Goal: Browse casually

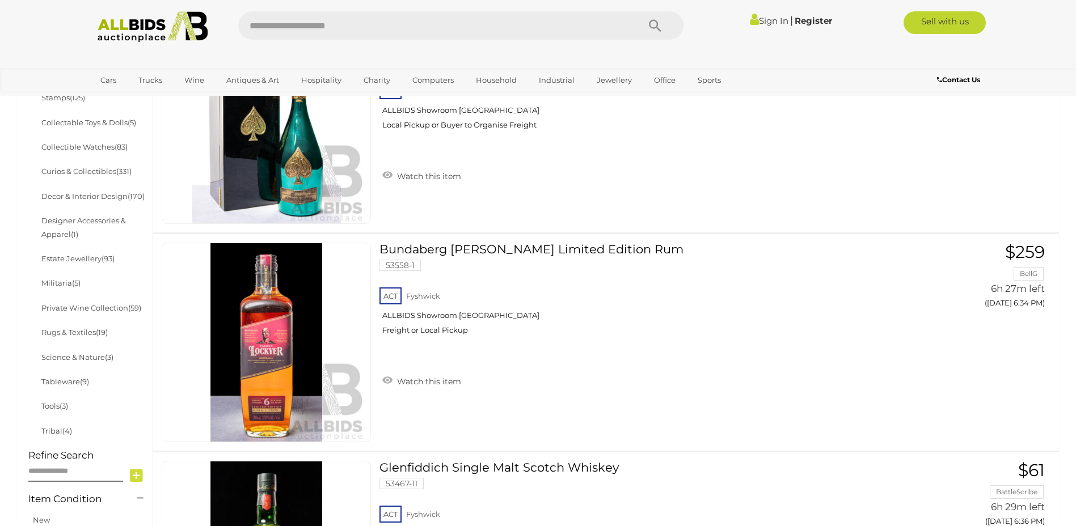
scroll to position [565, 0]
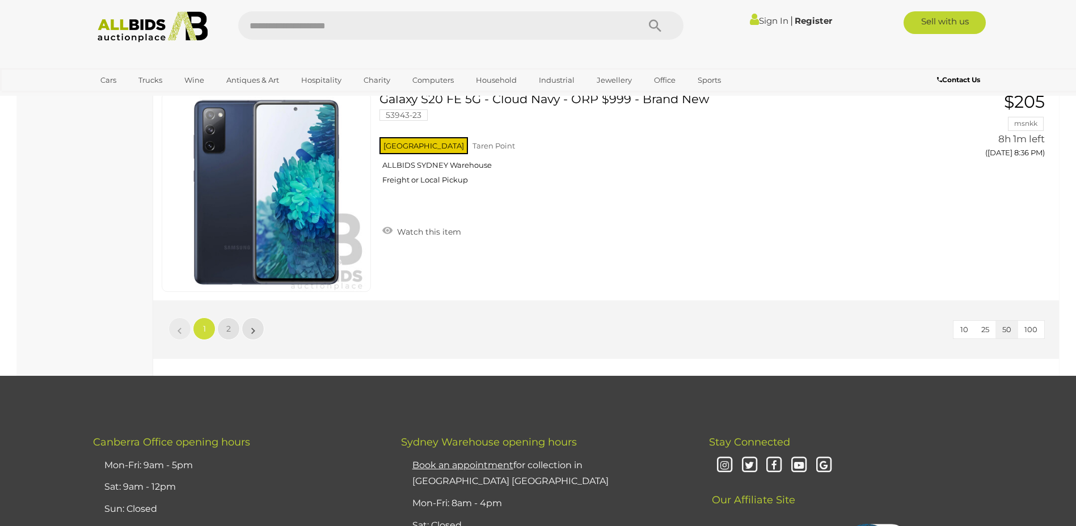
scroll to position [10660, 0]
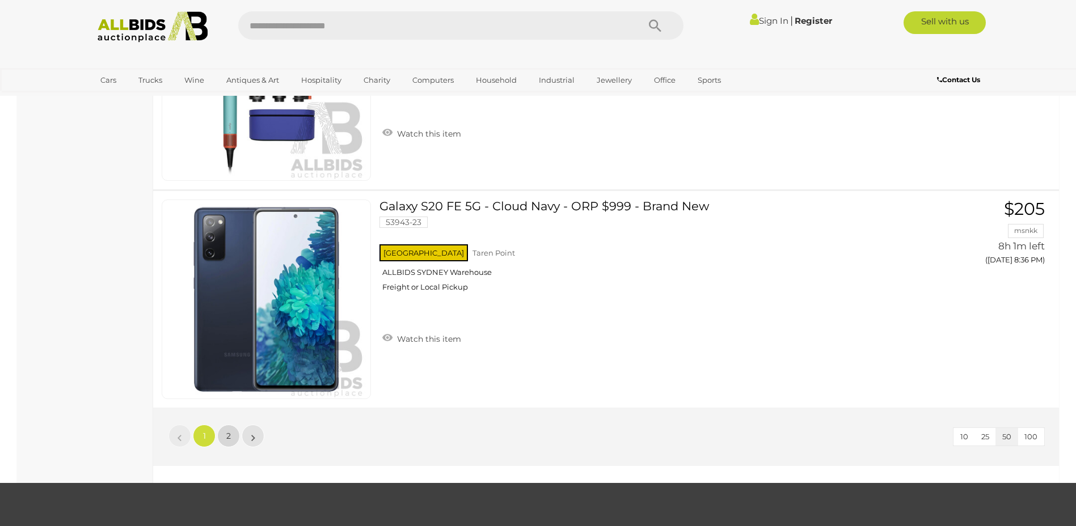
click at [221, 435] on link "2" at bounding box center [228, 436] width 23 height 23
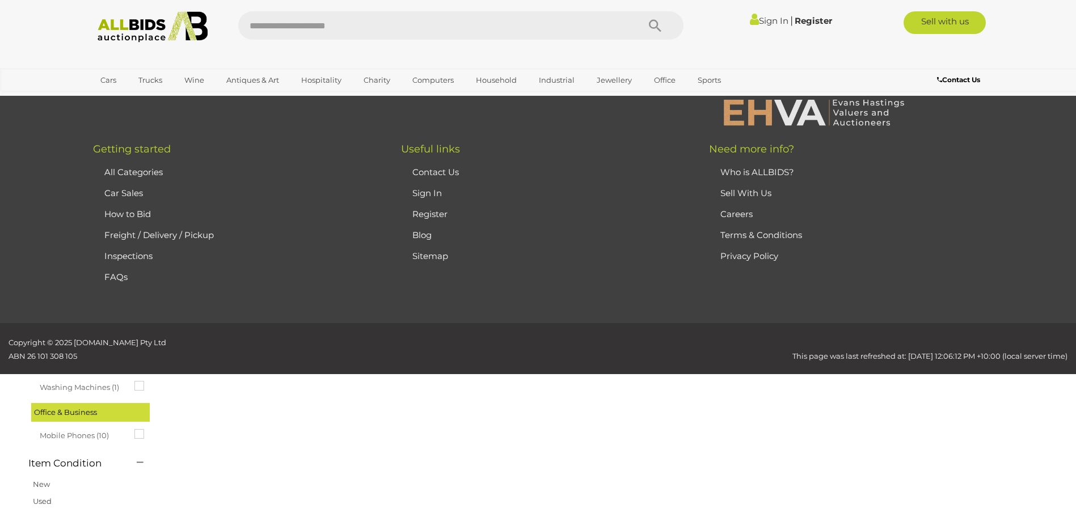
scroll to position [39, 0]
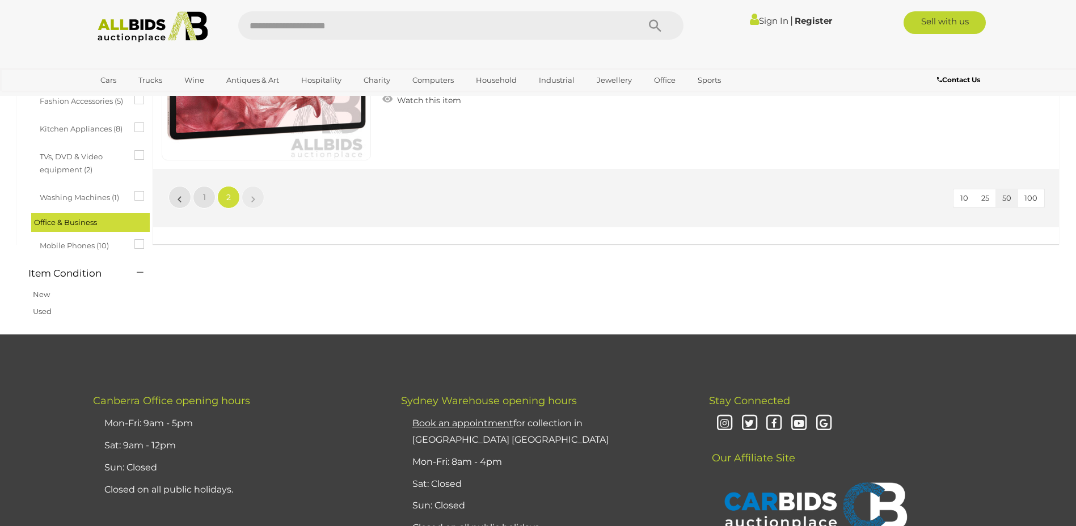
scroll to position [776, 0]
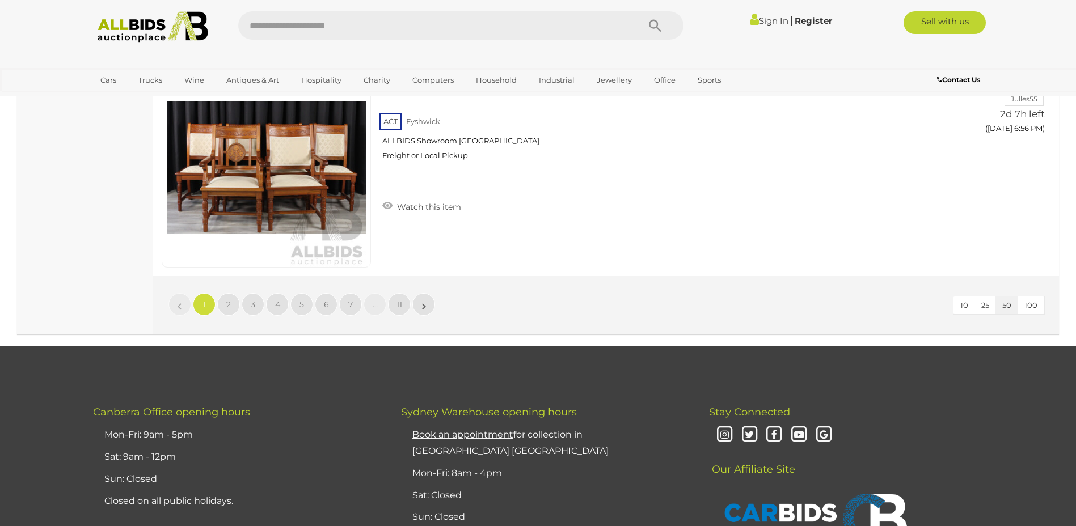
scroll to position [10887, 0]
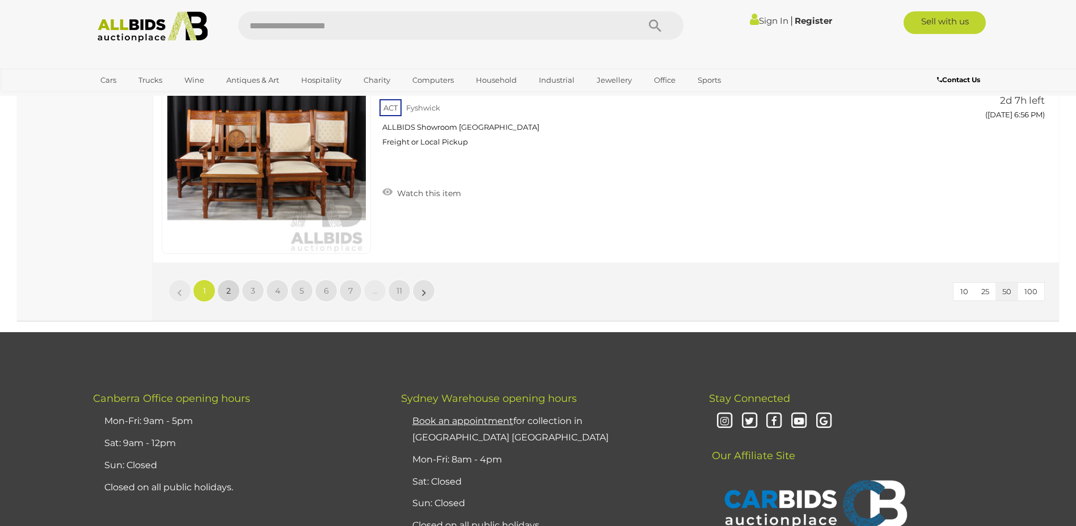
click at [222, 294] on link "2" at bounding box center [228, 291] width 23 height 23
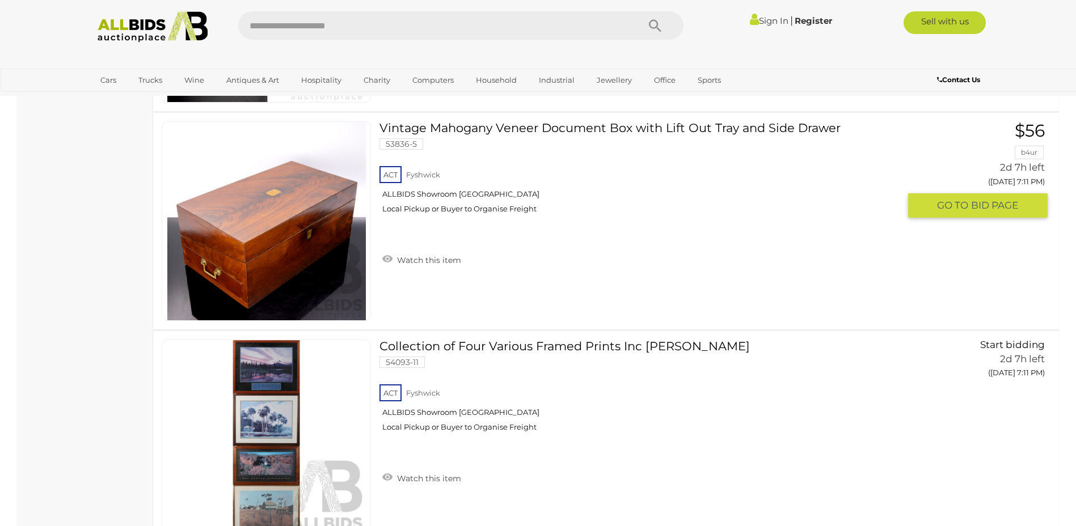
scroll to position [7038, 0]
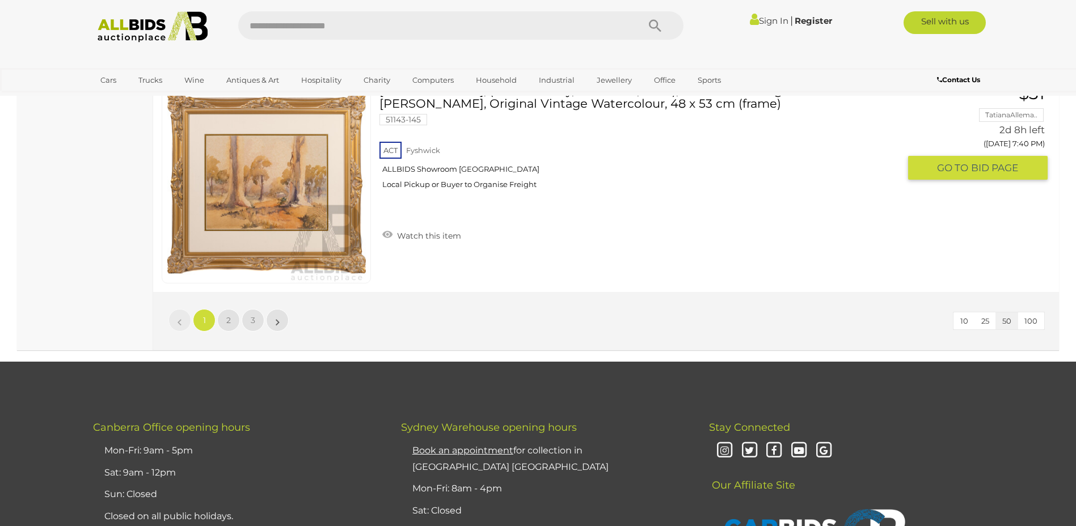
scroll to position [11000, 0]
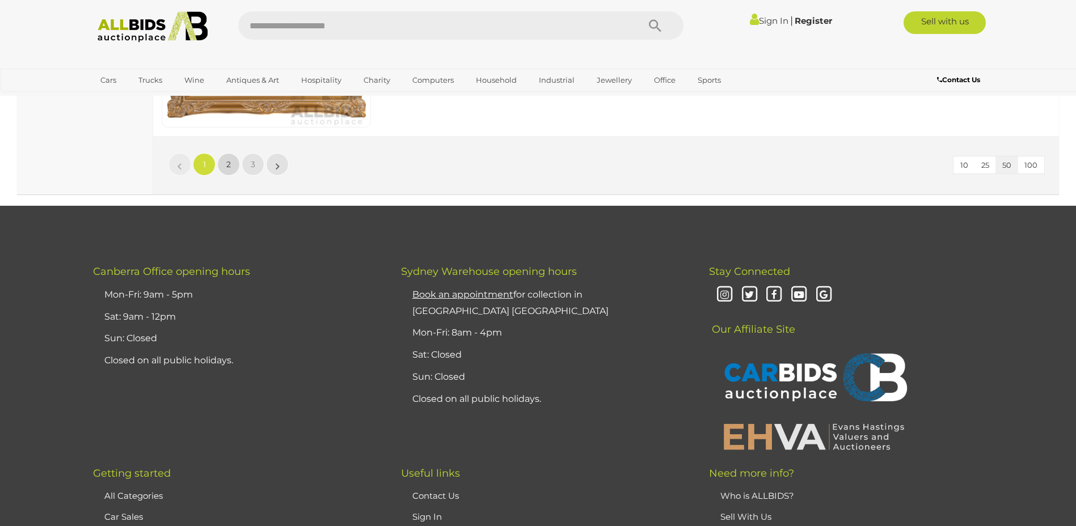
click at [232, 158] on link "2" at bounding box center [228, 164] width 23 height 23
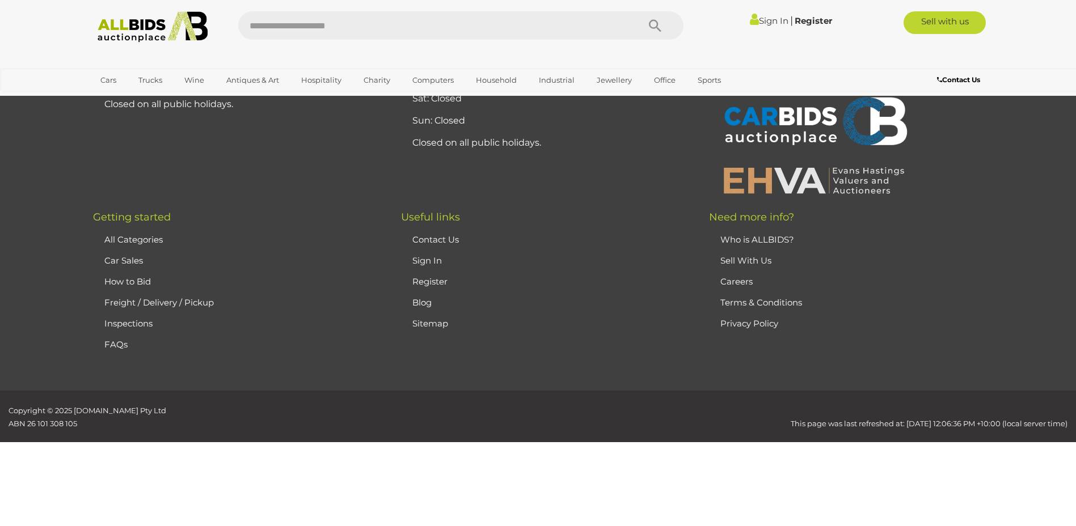
scroll to position [108, 0]
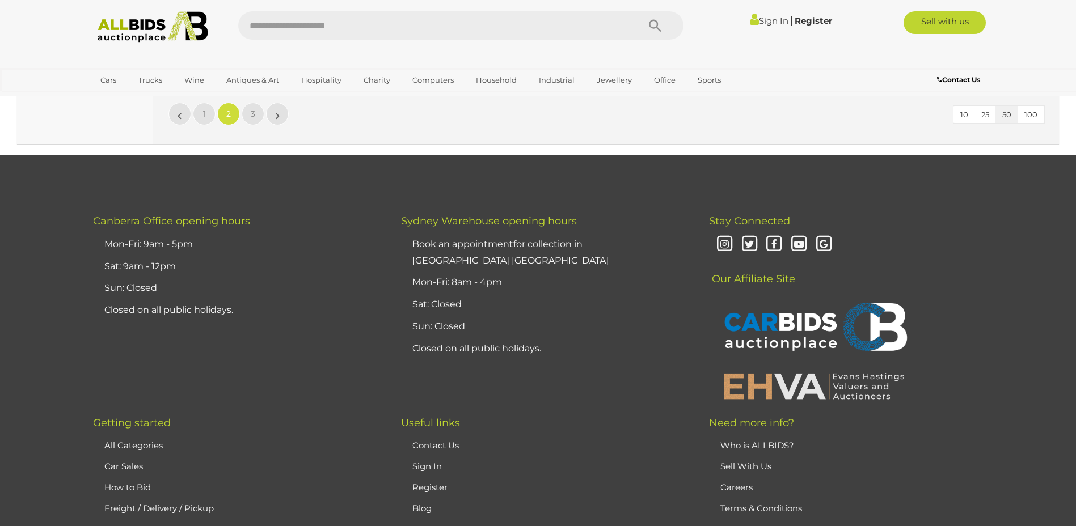
scroll to position [11051, 0]
click at [252, 116] on span "3" at bounding box center [253, 113] width 5 height 10
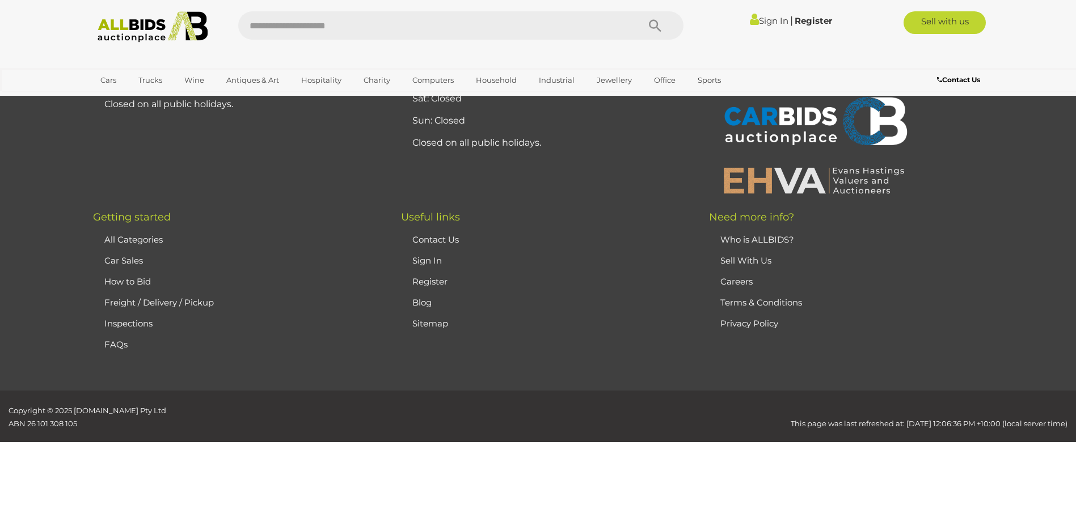
scroll to position [108, 0]
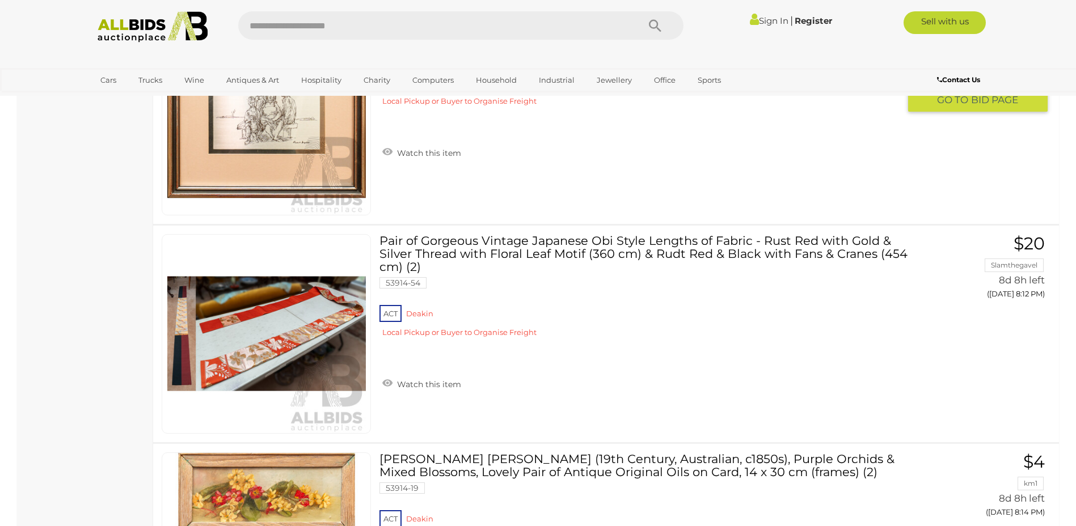
scroll to position [6231, 0]
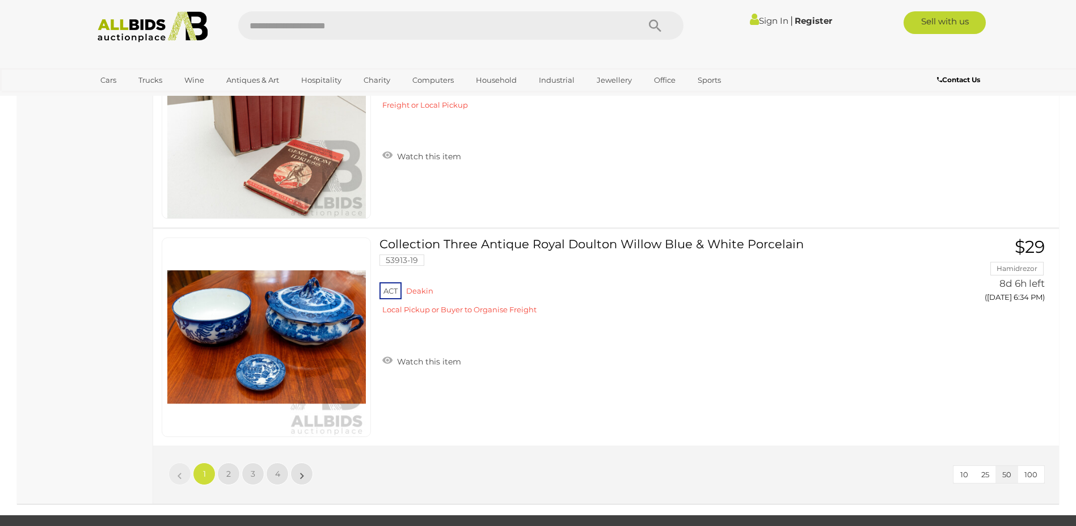
scroll to position [10773, 0]
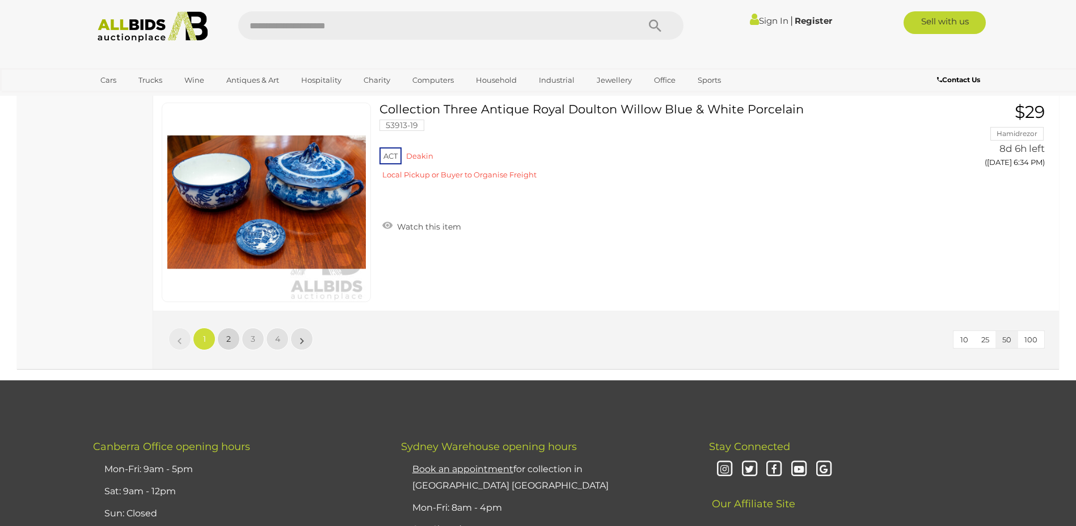
click at [234, 341] on link "2" at bounding box center [228, 339] width 23 height 23
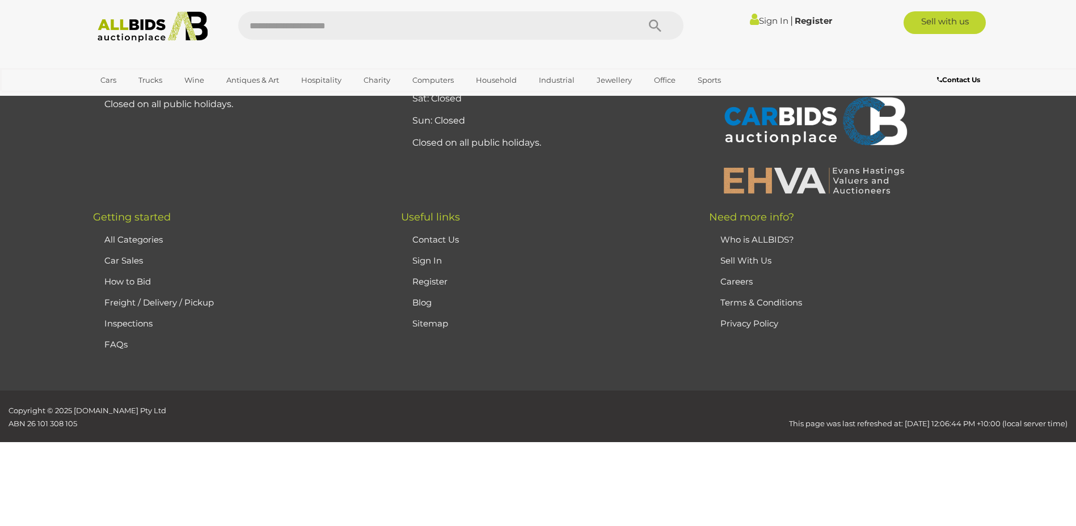
scroll to position [56, 0]
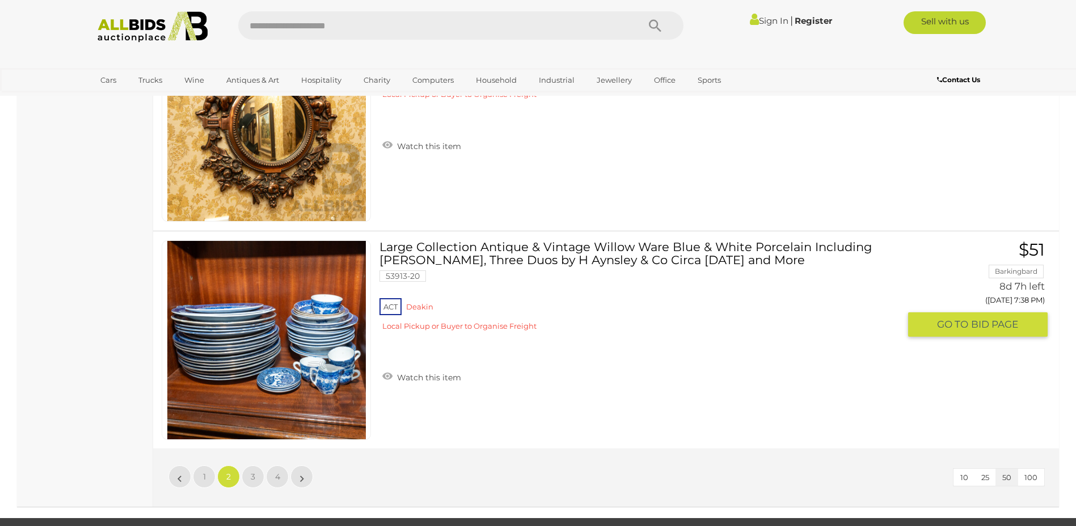
scroll to position [10659, 0]
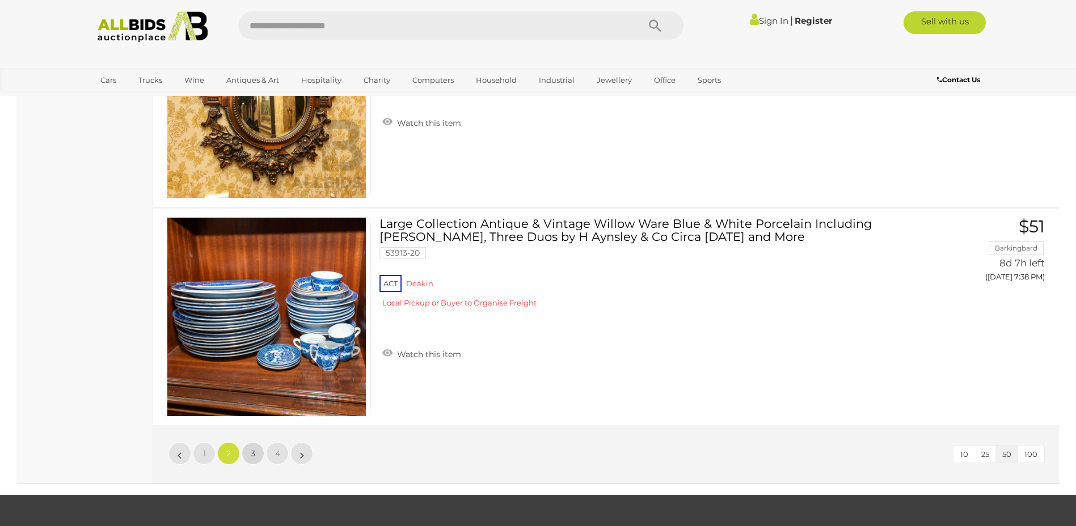
click at [255, 462] on link "3" at bounding box center [253, 453] width 23 height 23
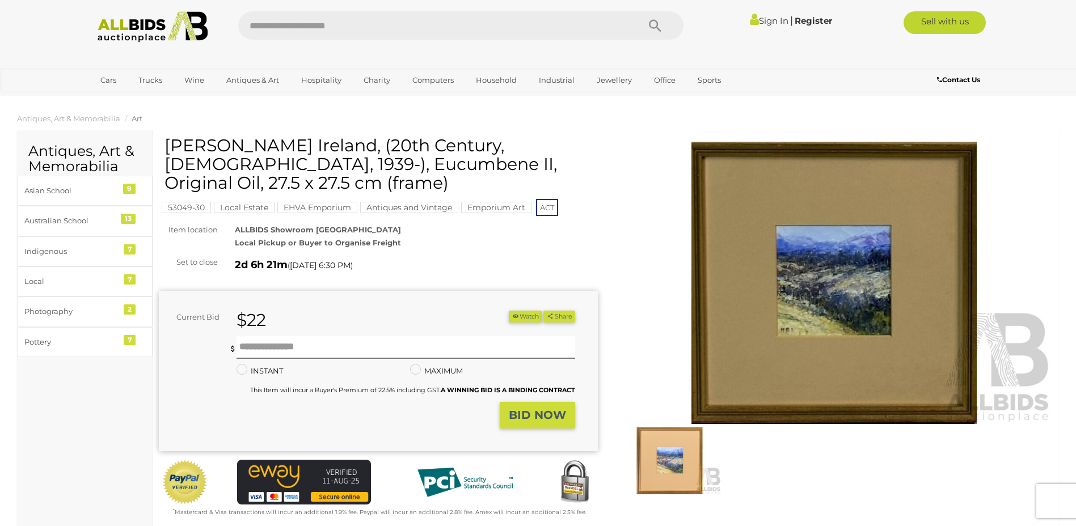
click at [885, 293] on img at bounding box center [834, 283] width 439 height 283
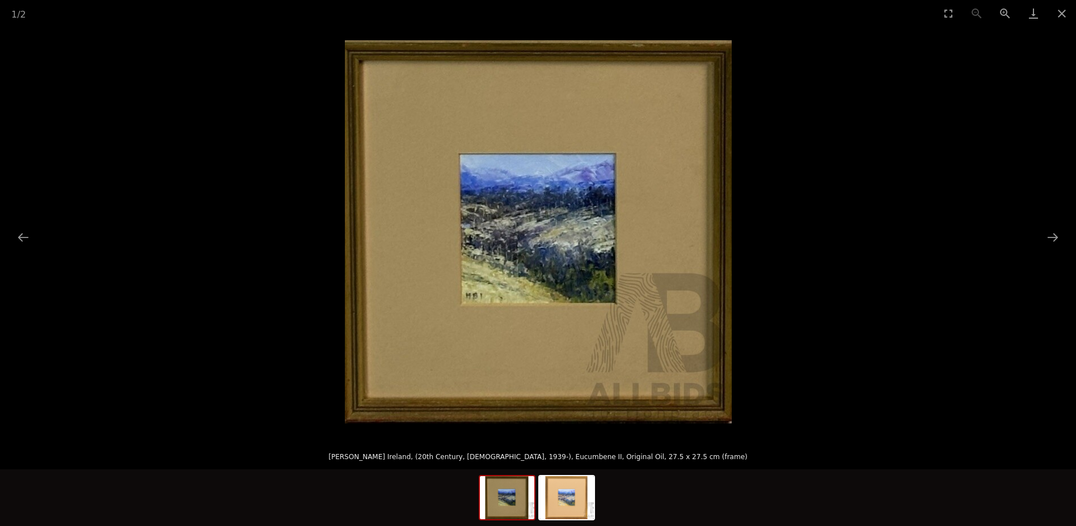
scroll to position [57, 0]
click at [561, 496] on img at bounding box center [566, 497] width 54 height 43
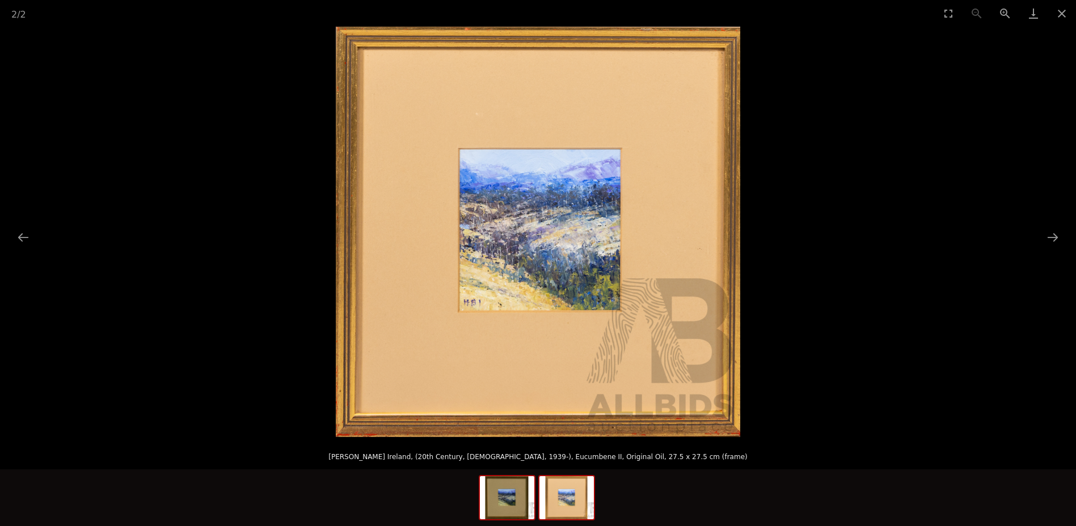
click at [507, 509] on img at bounding box center [507, 497] width 54 height 43
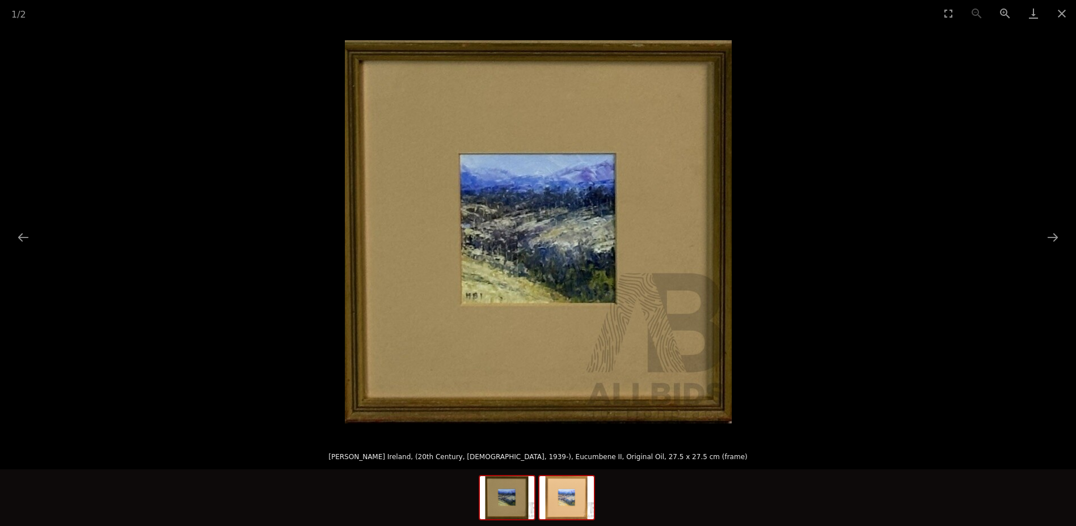
click at [565, 511] on img at bounding box center [566, 497] width 54 height 43
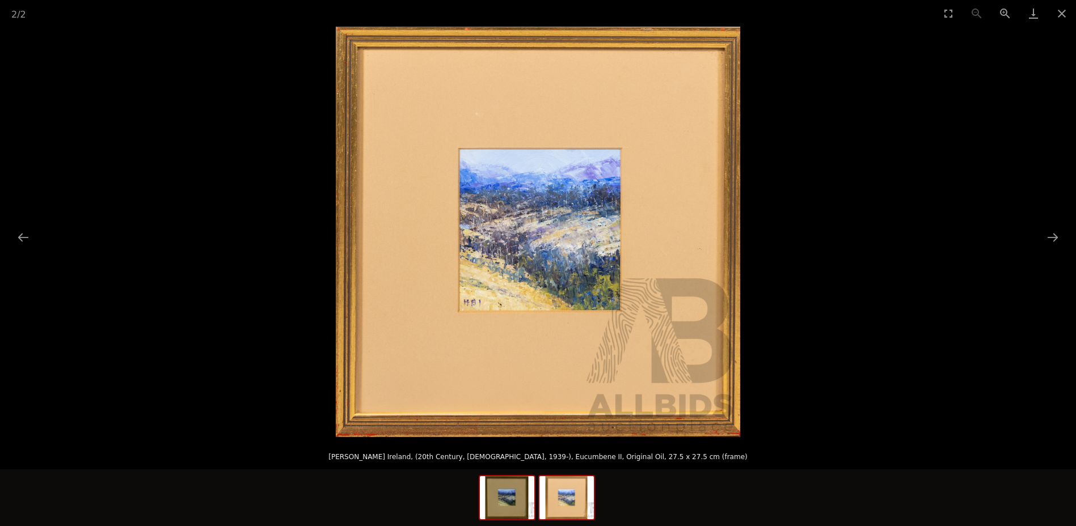
scroll to position [397, 0]
click at [506, 506] on img at bounding box center [507, 497] width 54 height 43
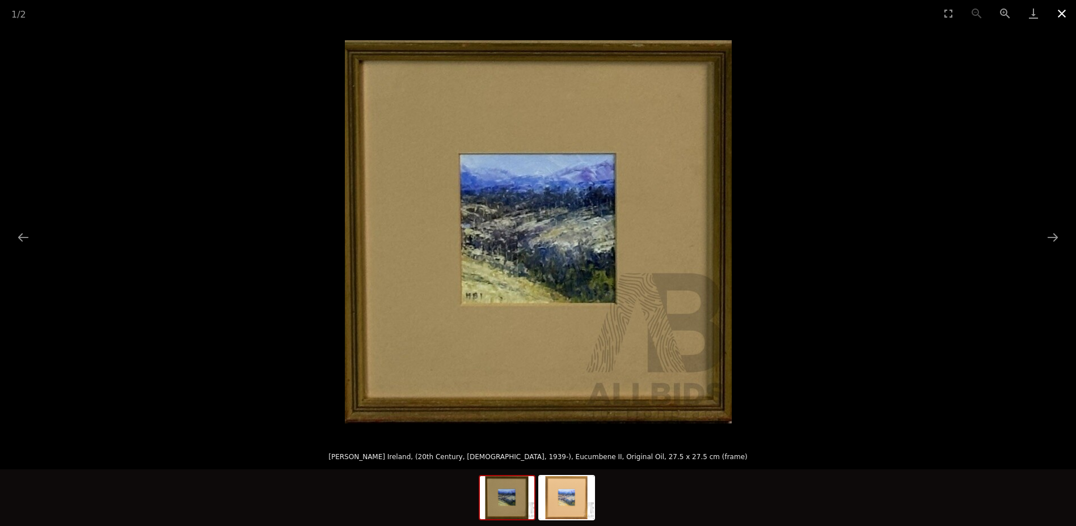
click at [1065, 12] on button "Close gallery" at bounding box center [1061, 13] width 28 height 27
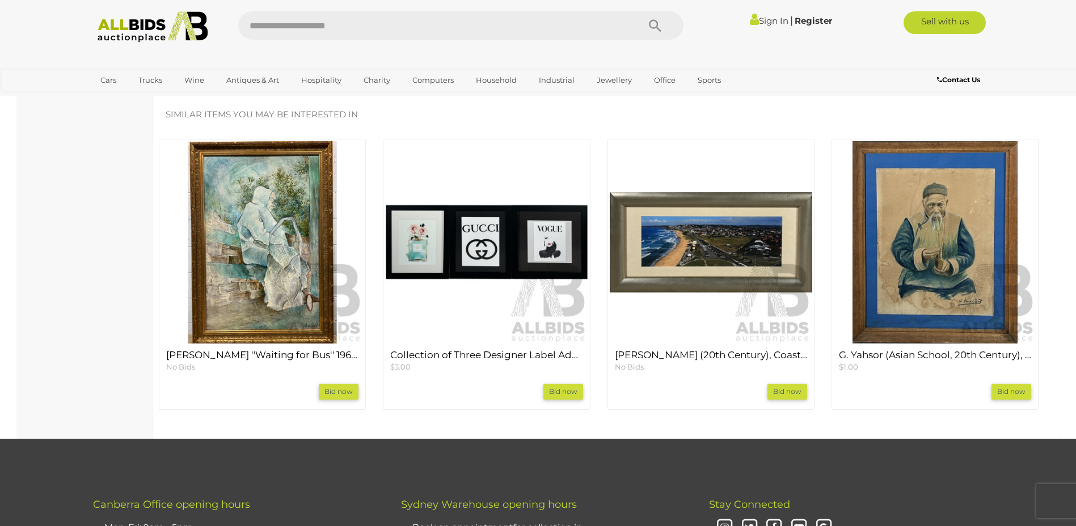
scroll to position [1021, 0]
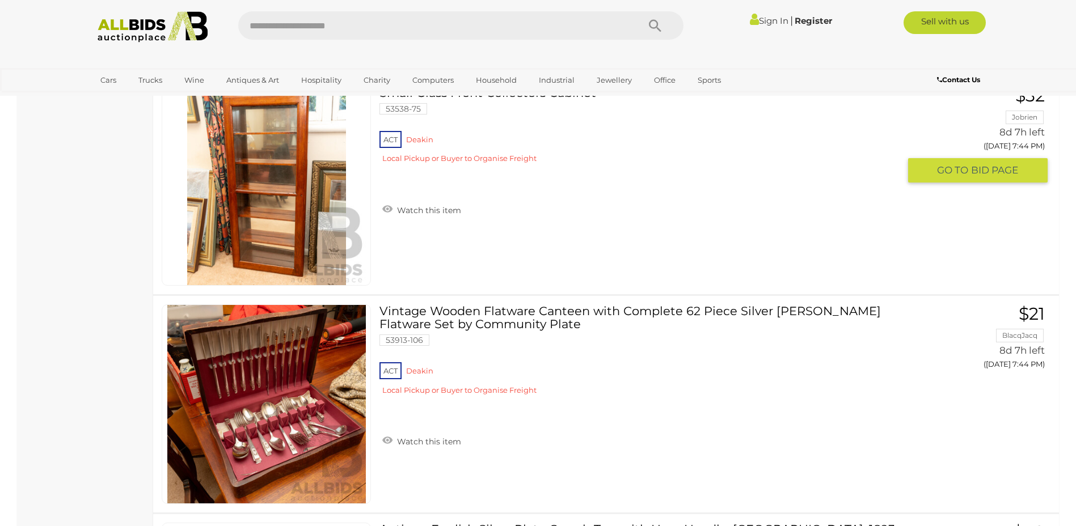
scroll to position [2721, 0]
